Goal: Transaction & Acquisition: Purchase product/service

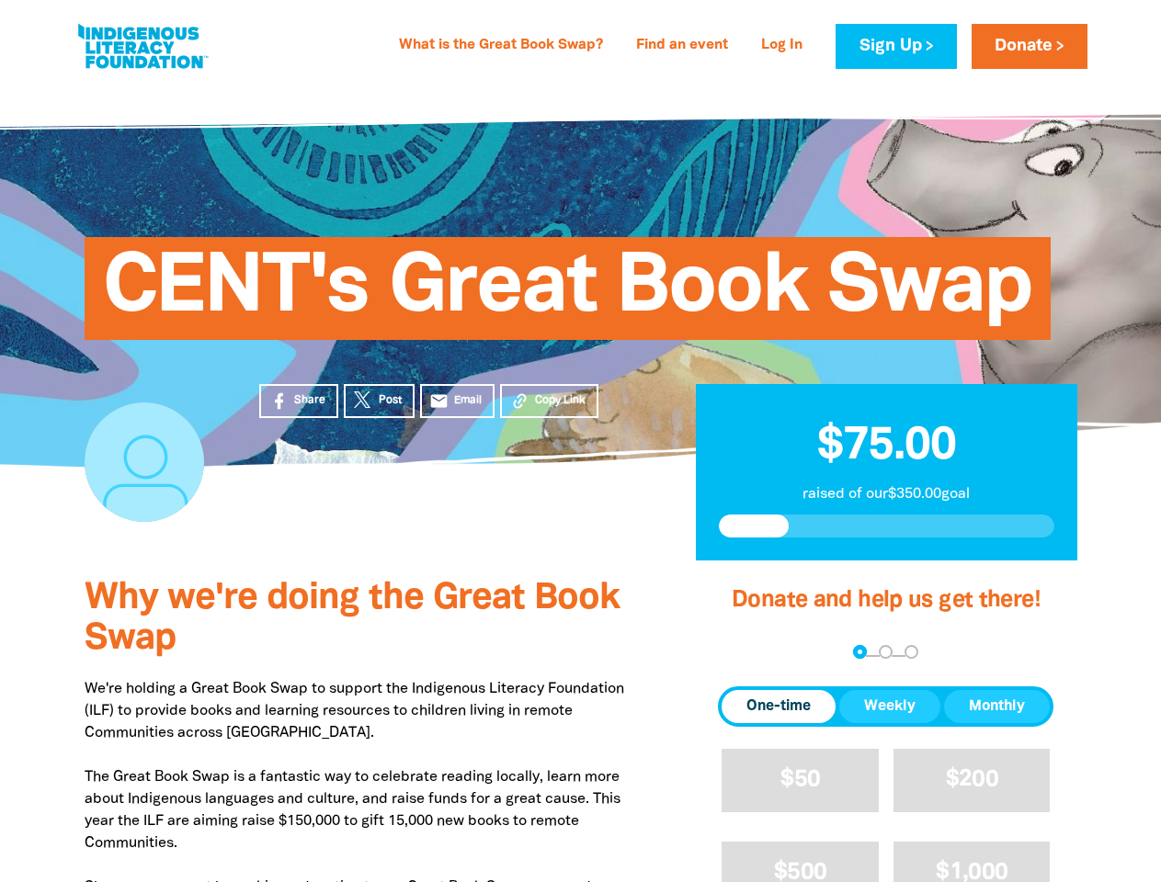
click at [580, 441] on div "CENT's Great Book Swap" at bounding box center [580, 275] width 1103 height 384
click at [549, 401] on span "Copy Link" at bounding box center [560, 400] width 51 height 17
click at [743, 653] on div "arrow_back Back Step 1 Step 2 Step 3" at bounding box center [885, 653] width 335 height 22
click at [859, 652] on div "Navigate to step 1 of 3 to enter your donation amount" at bounding box center [859, 652] width 5 height 5
click at [778, 707] on span "One-time" at bounding box center [778, 707] width 64 height 22
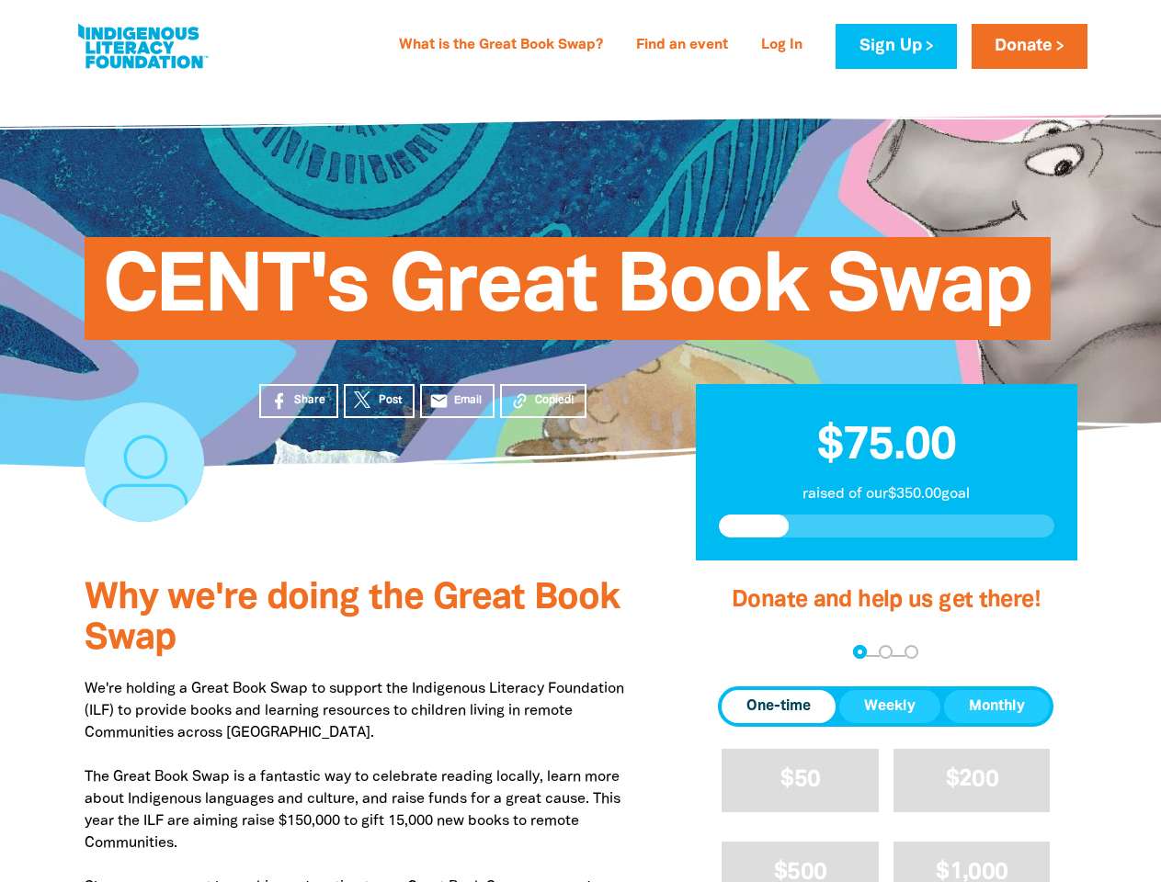
click at [890, 707] on span "Weekly" at bounding box center [889, 707] width 51 height 22
